Goal: Task Accomplishment & Management: Use online tool/utility

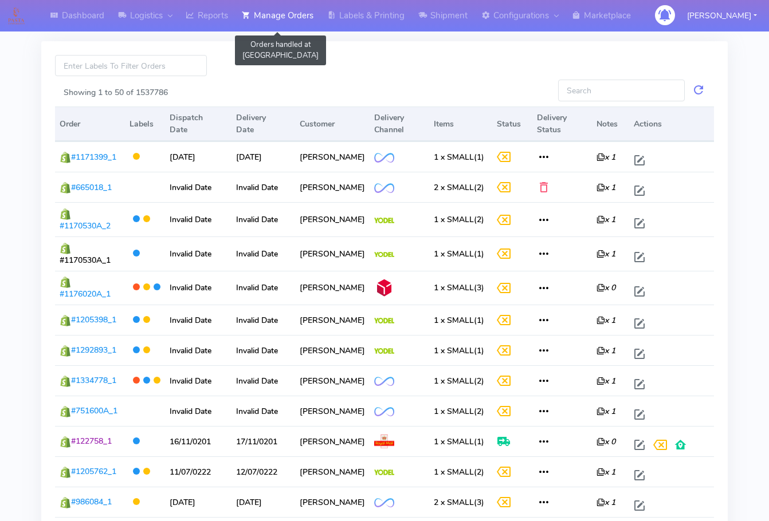
drag, startPoint x: 273, startPoint y: 8, endPoint x: 245, endPoint y: 21, distance: 31.0
click at [273, 8] on link "Manage Orders" at bounding box center [277, 16] width 85 height 32
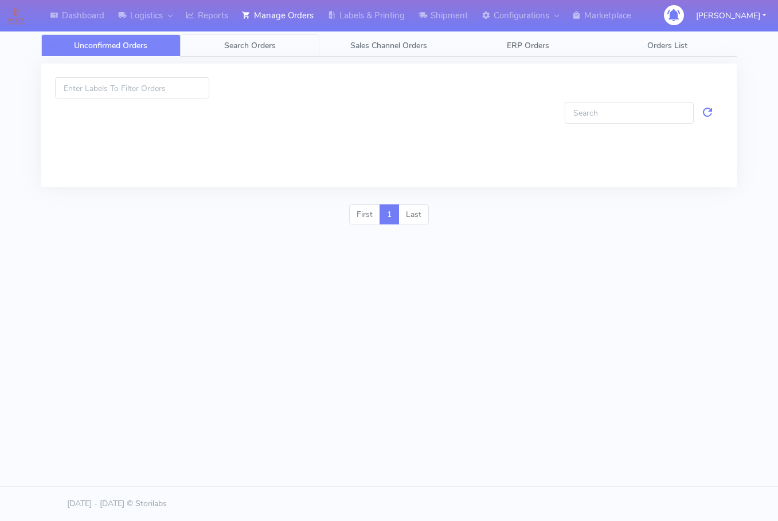
click at [242, 48] on span "Search Orders" at bounding box center [250, 45] width 52 height 11
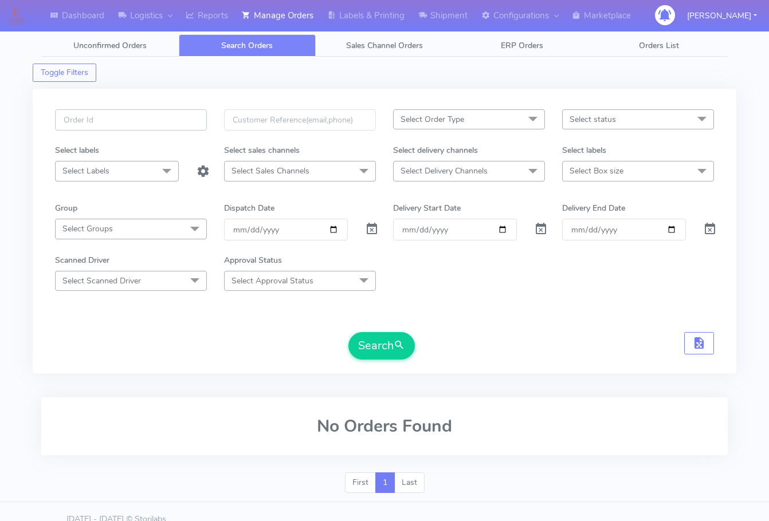
click at [141, 116] on input "text" at bounding box center [131, 119] width 152 height 21
paste input "1618694"
type input "1618694"
click at [369, 230] on span at bounding box center [372, 231] width 14 height 11
click at [380, 360] on div "1618694 Select Order Type Select All MEALS ATAVI One Off Pasta Club Gift Kit Ev…" at bounding box center [384, 237] width 676 height 257
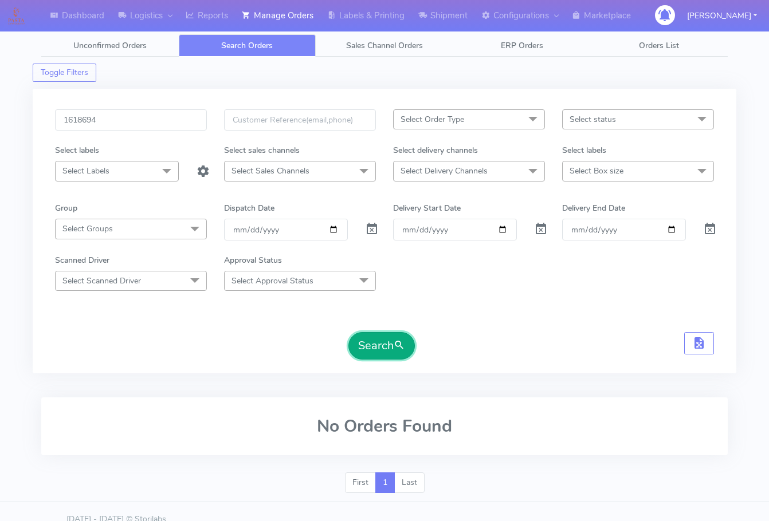
click at [384, 348] on button "Search" at bounding box center [381, 346] width 66 height 28
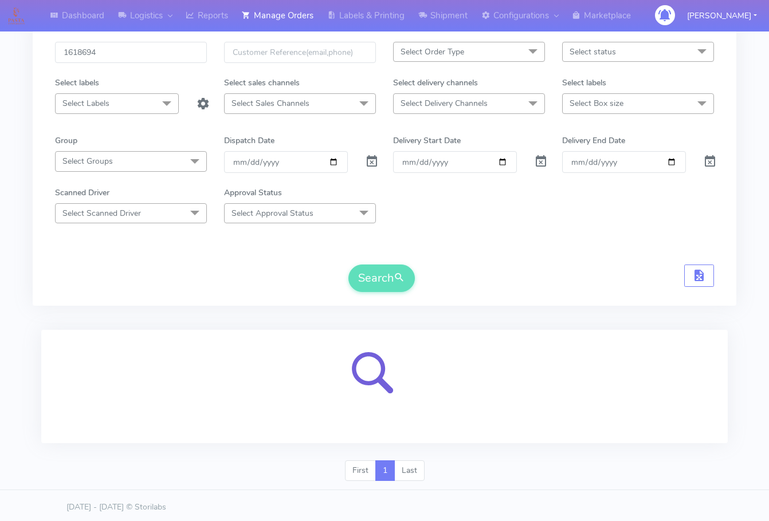
scroll to position [71, 0]
